Goal: Information Seeking & Learning: Learn about a topic

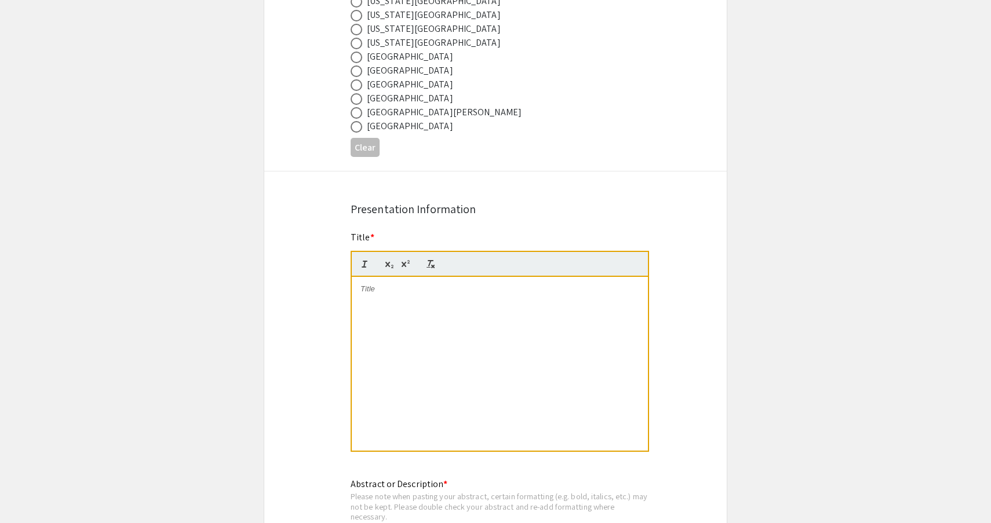
scroll to position [720, 0]
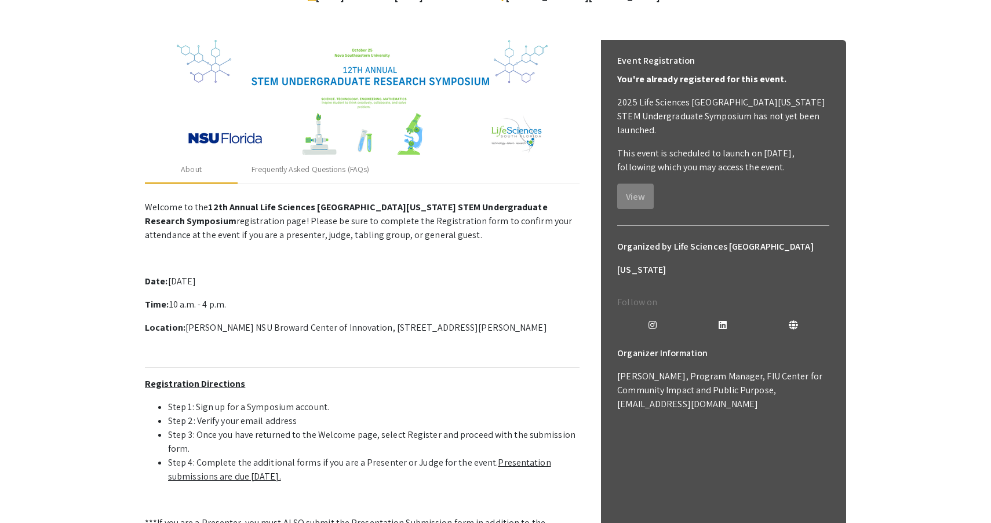
scroll to position [140, 0]
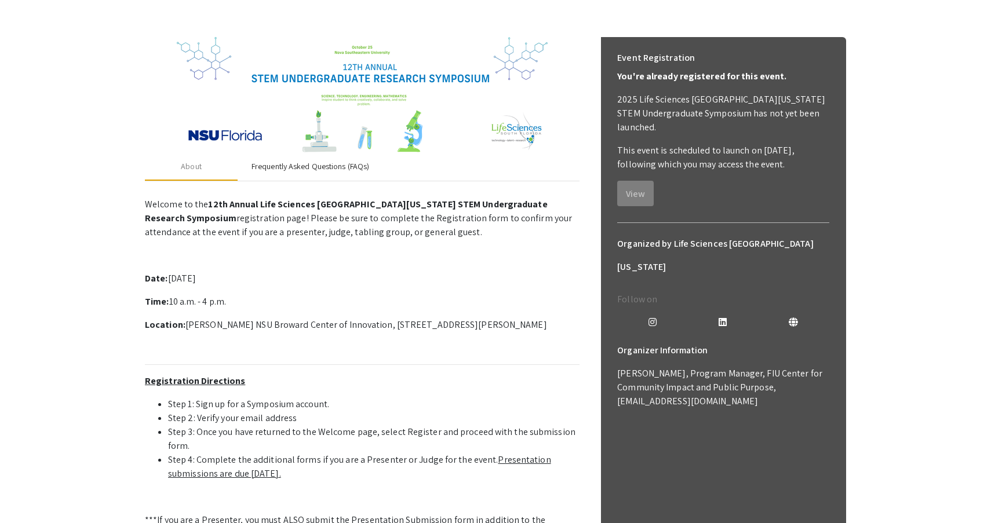
click at [319, 156] on div "Frequently Asked Questions (FAQs)" at bounding box center [310, 167] width 145 height 28
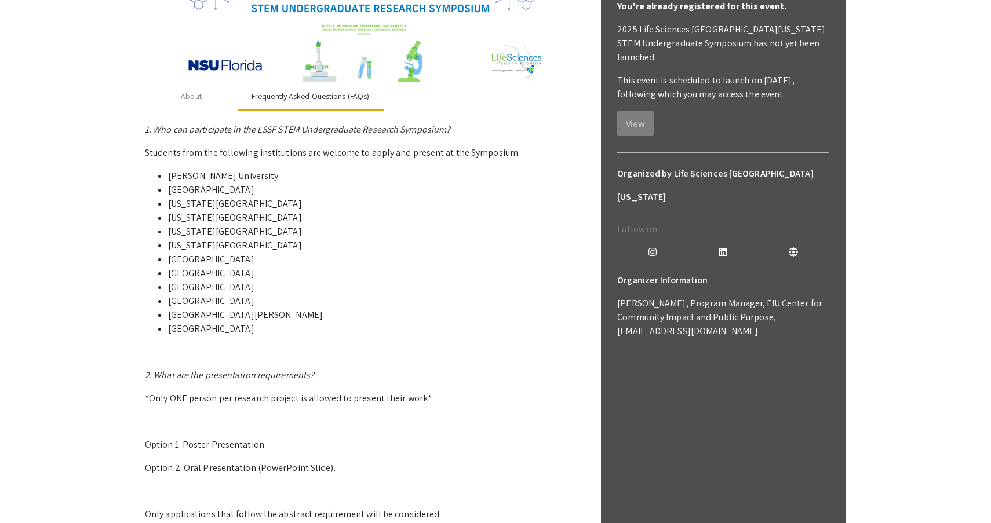
scroll to position [200, 0]
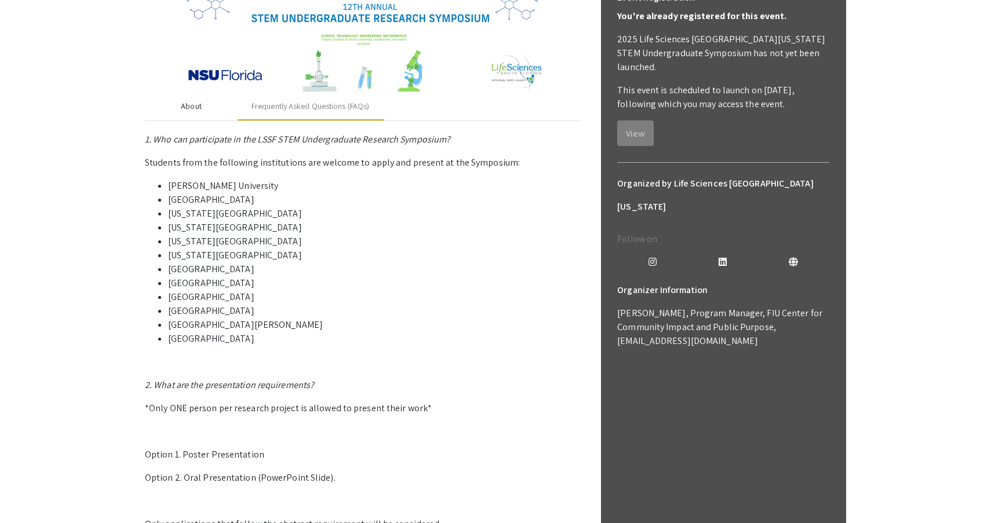
click at [202, 111] on div "About" at bounding box center [191, 107] width 93 height 28
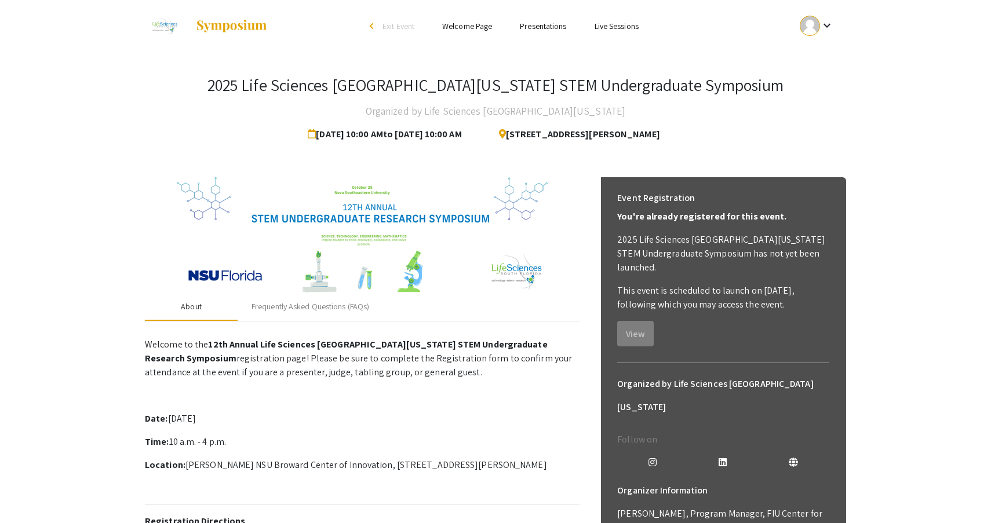
scroll to position [0, 0]
click at [374, 369] on p "Welcome to the 12th Annual Life Sciences [GEOGRAPHIC_DATA][US_STATE] STEM Under…" at bounding box center [362, 359] width 435 height 42
click at [540, 25] on link "Presentations" at bounding box center [543, 26] width 46 height 10
click at [476, 25] on link "Welcome Page" at bounding box center [467, 26] width 50 height 10
click at [370, 25] on div "arrow_back_ios" at bounding box center [373, 26] width 7 height 7
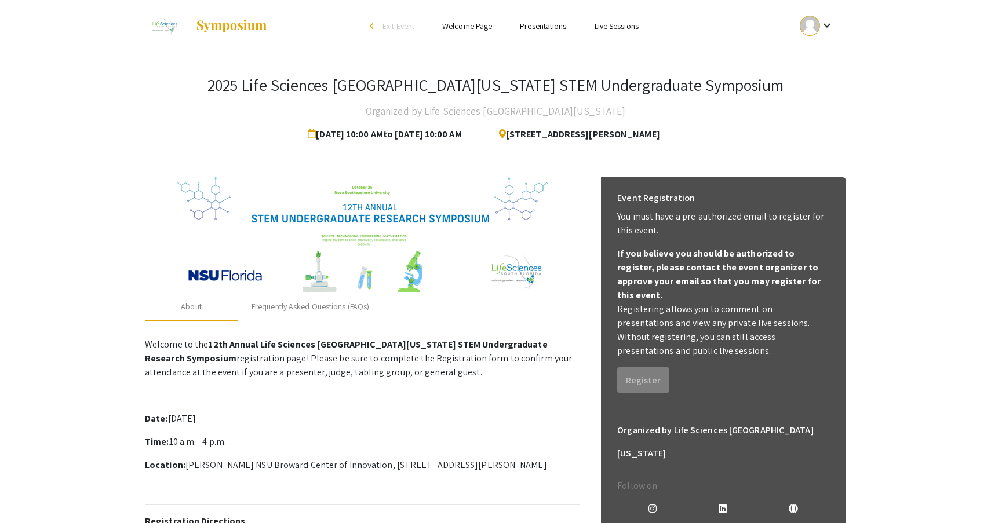
click at [556, 25] on link "Presentations" at bounding box center [543, 26] width 46 height 10
click at [536, 19] on ul "Skip navigation arrow_back_ios Exit Event Welcome Page Presentations Live Sessi…" at bounding box center [495, 26] width 231 height 52
click at [538, 20] on li "Presentations" at bounding box center [543, 26] width 74 height 14
click at [540, 25] on link "Presentations" at bounding box center [543, 26] width 46 height 10
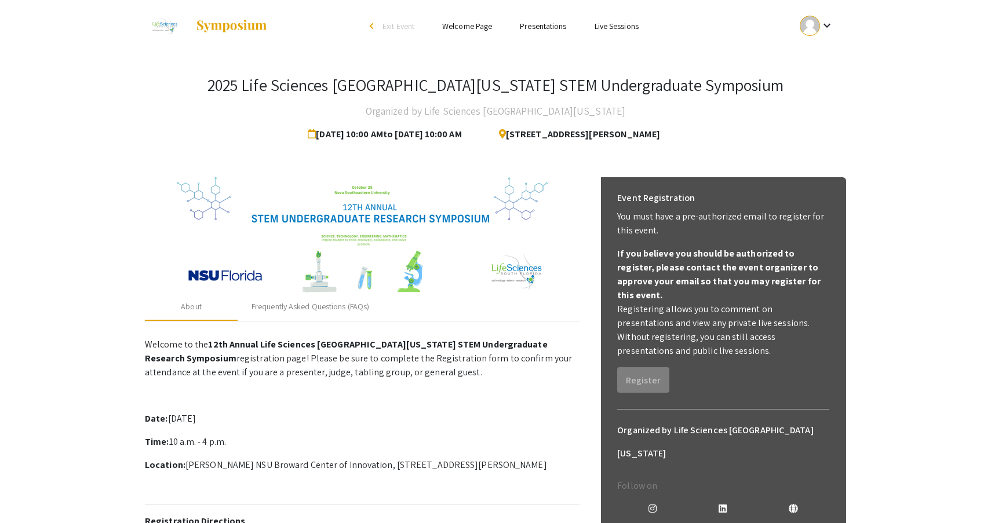
click at [540, 25] on link "Presentations" at bounding box center [543, 26] width 46 height 10
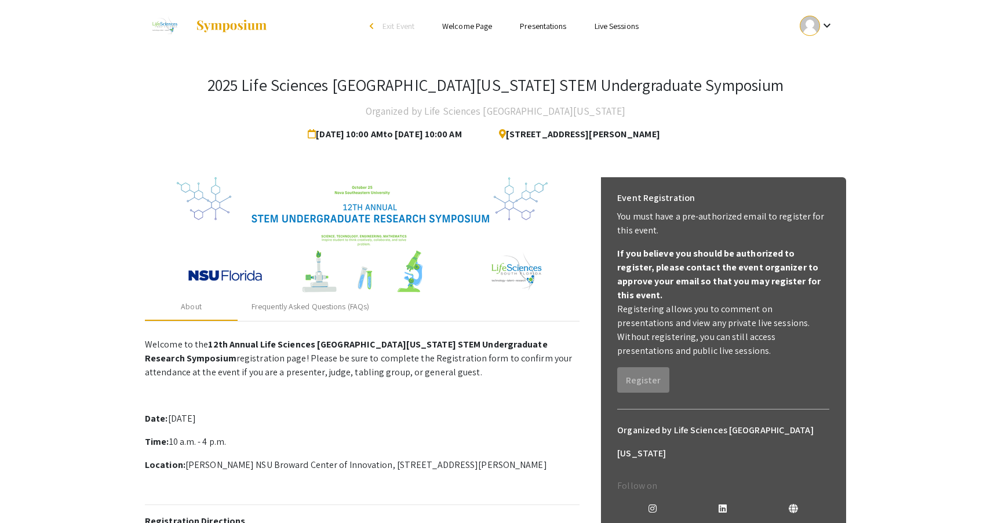
click at [540, 25] on link "Presentations" at bounding box center [543, 26] width 46 height 10
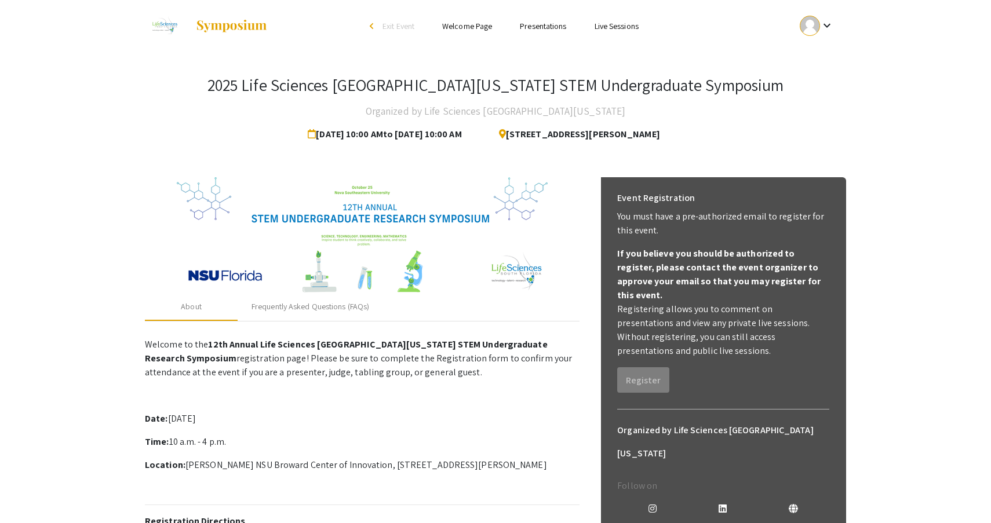
click at [540, 25] on link "Presentations" at bounding box center [543, 26] width 46 height 10
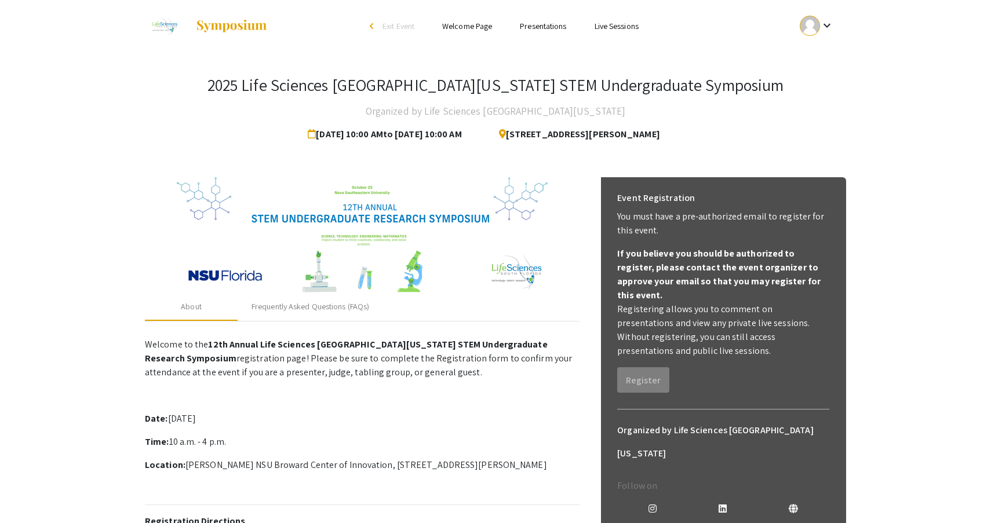
click at [540, 25] on link "Presentations" at bounding box center [543, 26] width 46 height 10
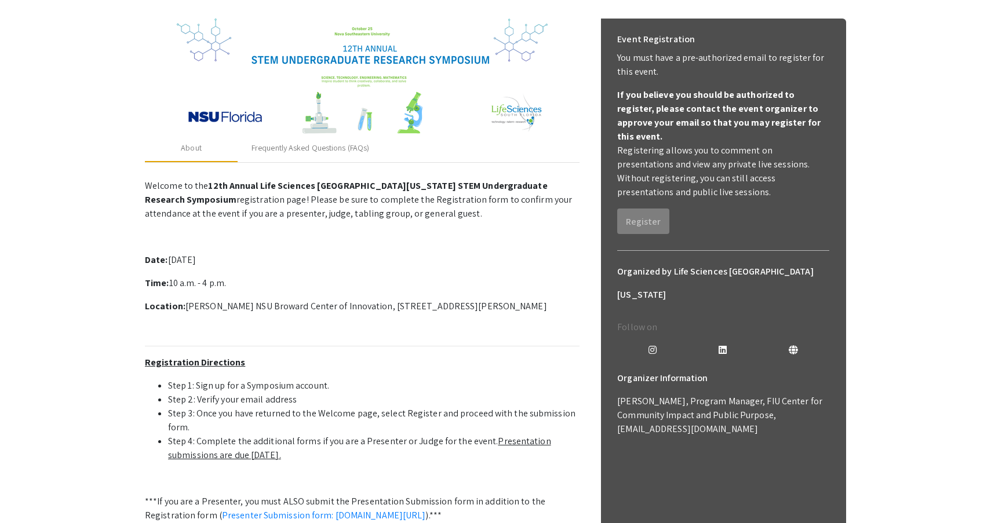
scroll to position [172, 0]
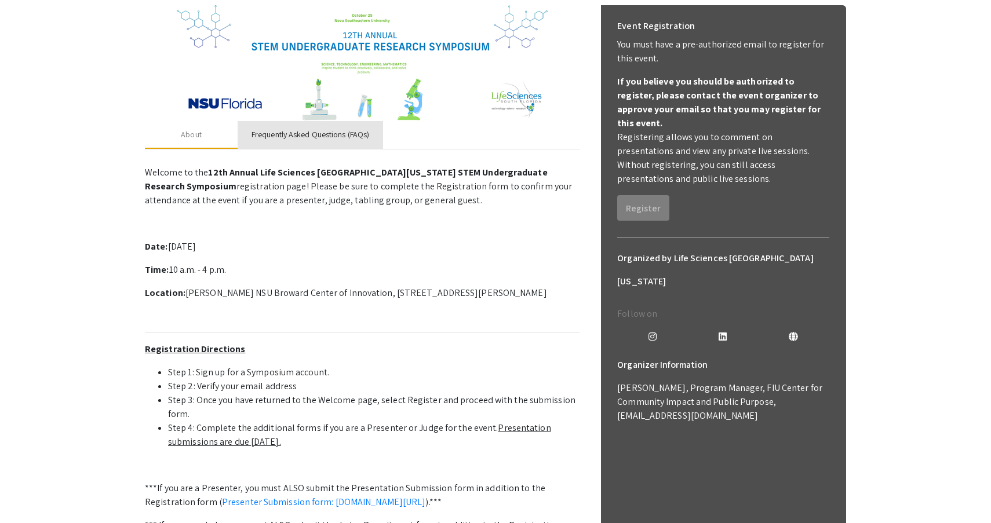
click at [347, 146] on div "Frequently Asked Questions (FAQs)" at bounding box center [310, 135] width 145 height 28
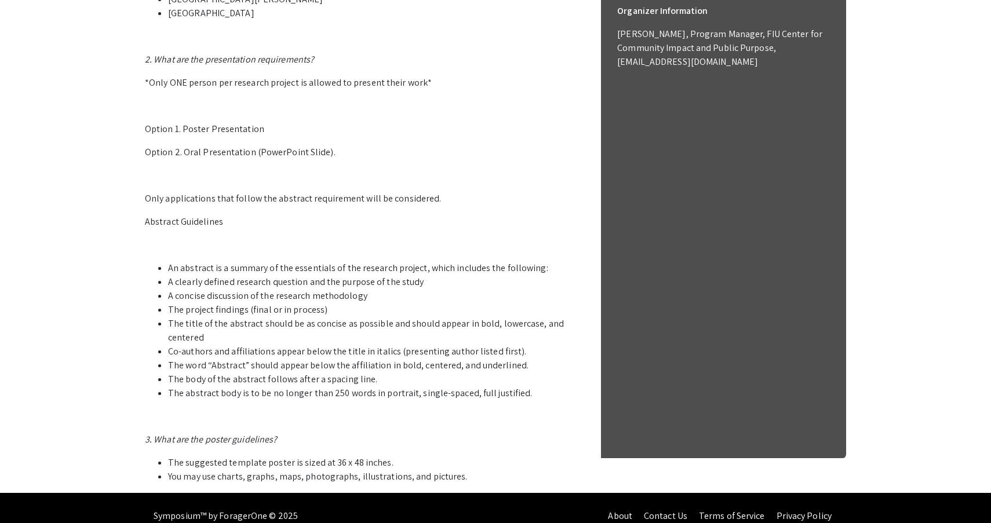
scroll to position [524, 0]
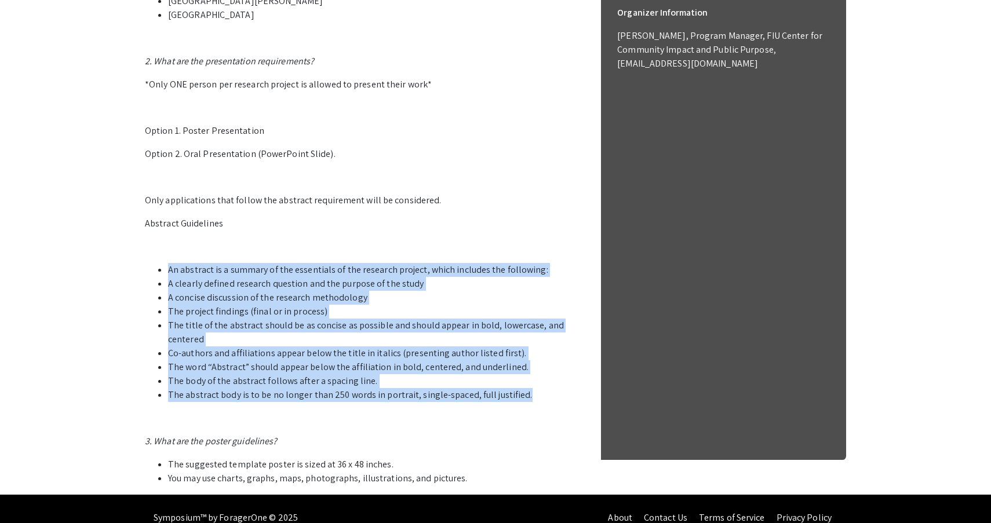
drag, startPoint x: 170, startPoint y: 269, endPoint x: 518, endPoint y: 399, distance: 371.4
click at [518, 399] on ul "An abstract is a summary of the essentials of the research project, which inclu…" at bounding box center [362, 332] width 435 height 139
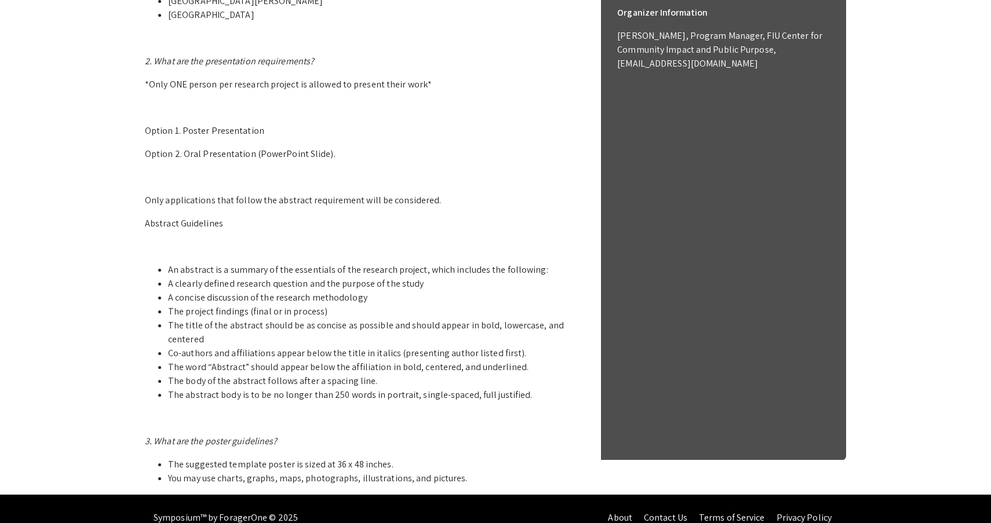
click at [437, 235] on p "1. Who can participate in the LSSF STEM Undergraduate Research Symposium? Stude…" at bounding box center [362, 147] width 435 height 677
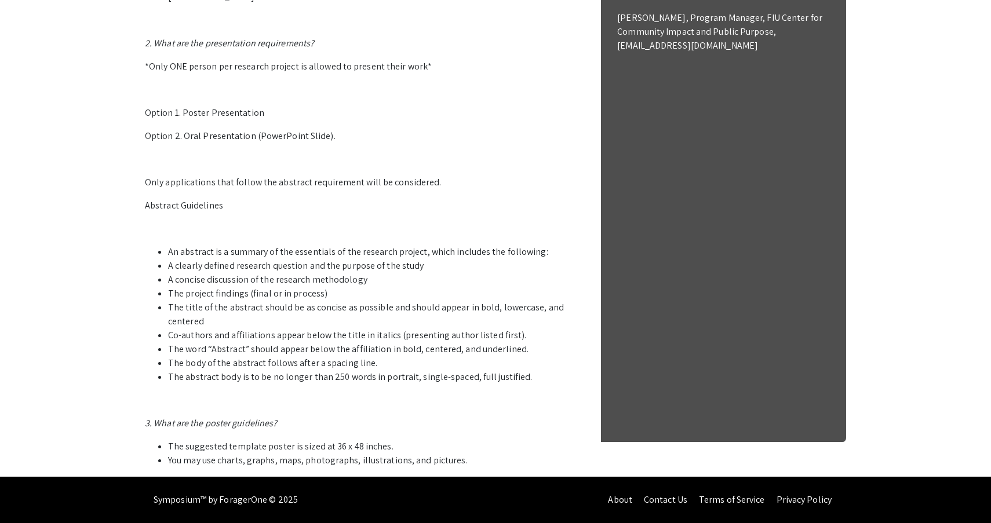
scroll to position [542, 0]
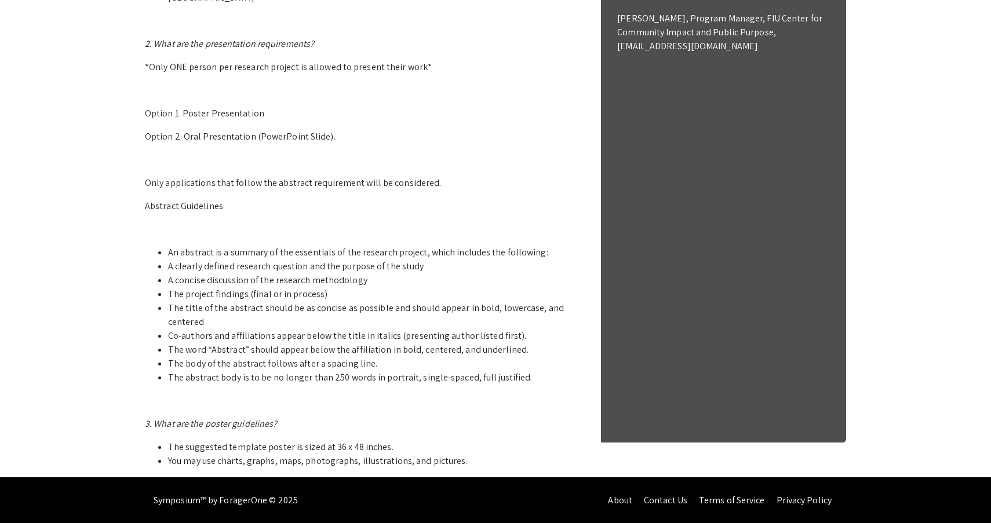
drag, startPoint x: 422, startPoint y: 269, endPoint x: 165, endPoint y: 269, distance: 257.3
click at [165, 269] on ul "An abstract is a summary of the essentials of the research project, which inclu…" at bounding box center [362, 315] width 435 height 139
click at [218, 276] on li "A concise discussion of the research methodology" at bounding box center [373, 280] width 411 height 14
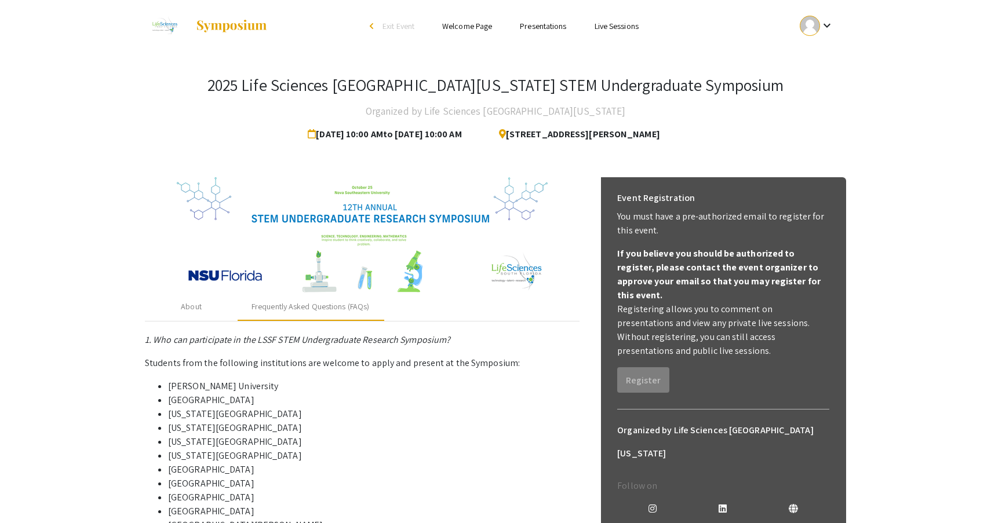
scroll to position [0, 0]
